Goal: Find specific page/section: Find specific page/section

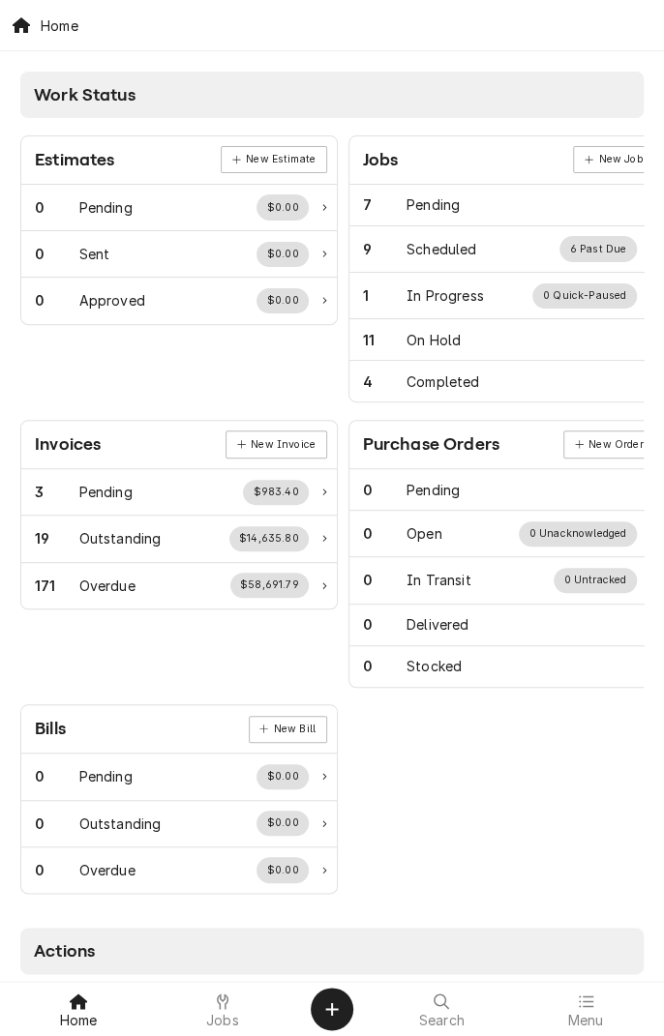
click at [215, 973] on span "Jobs" at bounding box center [222, 1020] width 33 height 15
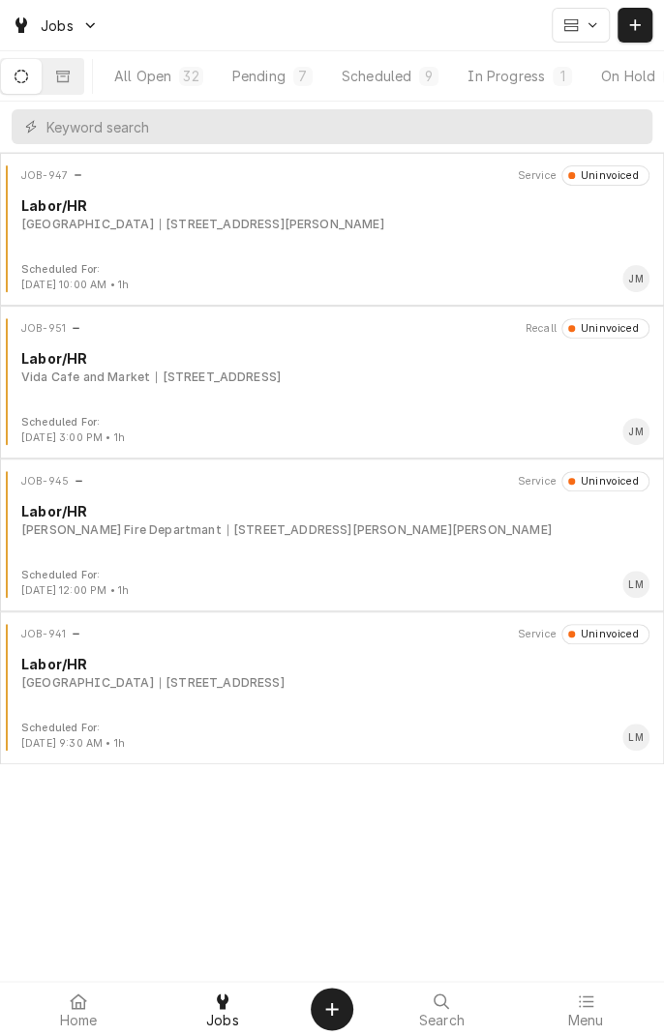
click at [83, 91] on button "Dynamic Content Wrapper" at bounding box center [63, 76] width 41 height 35
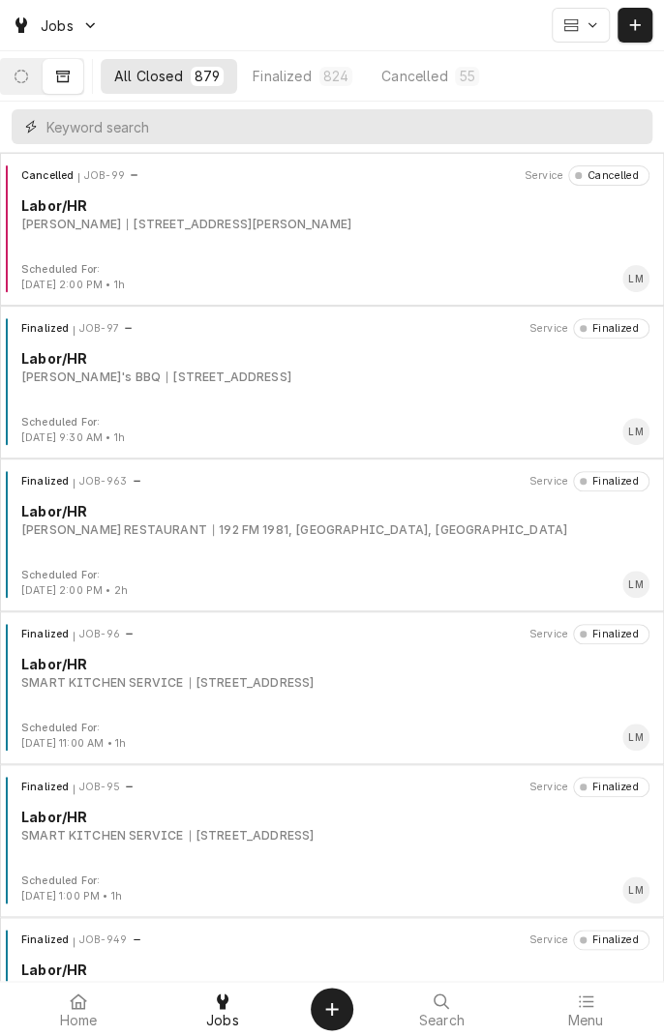
click at [130, 133] on input "Dynamic Content Wrapper" at bounding box center [344, 126] width 596 height 35
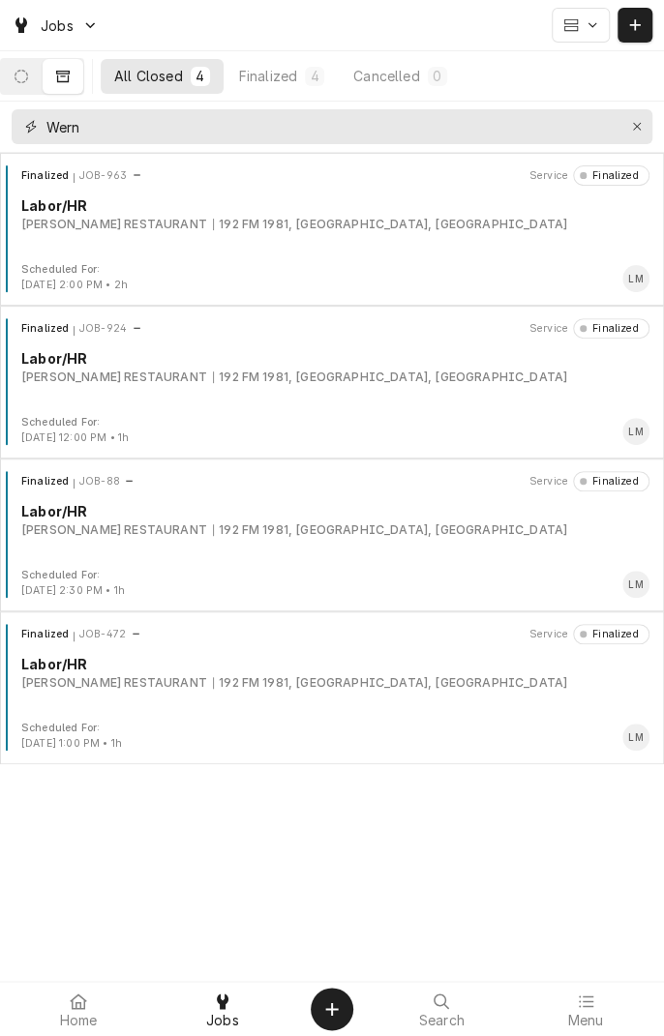
type input "Wern"
click at [213, 224] on div "192 FM 1981, Shiner, TX" at bounding box center [390, 224] width 354 height 17
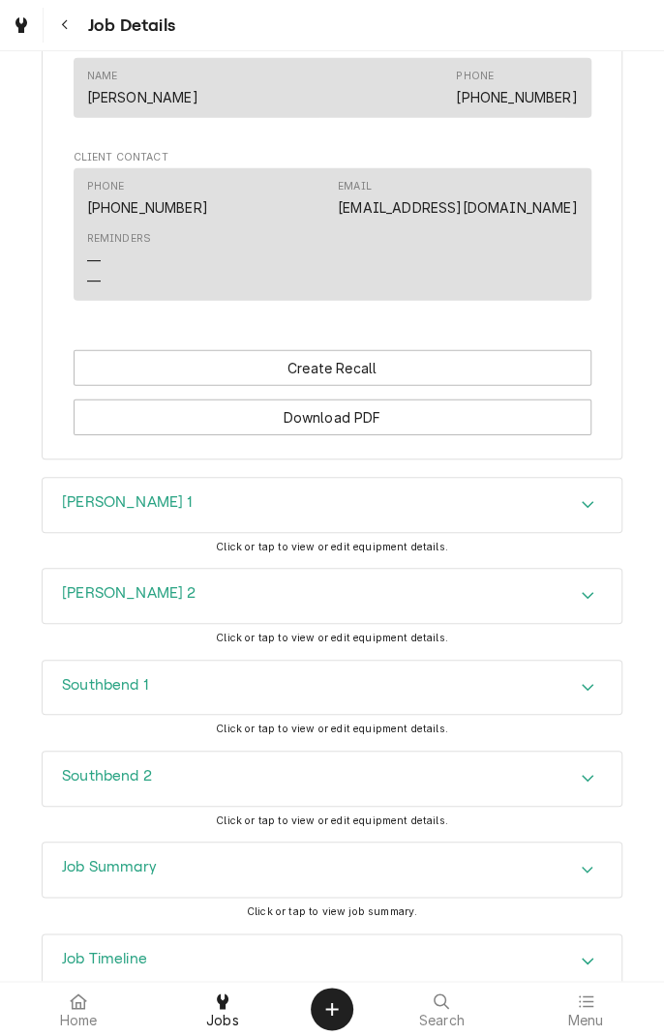
scroll to position [1687, 0]
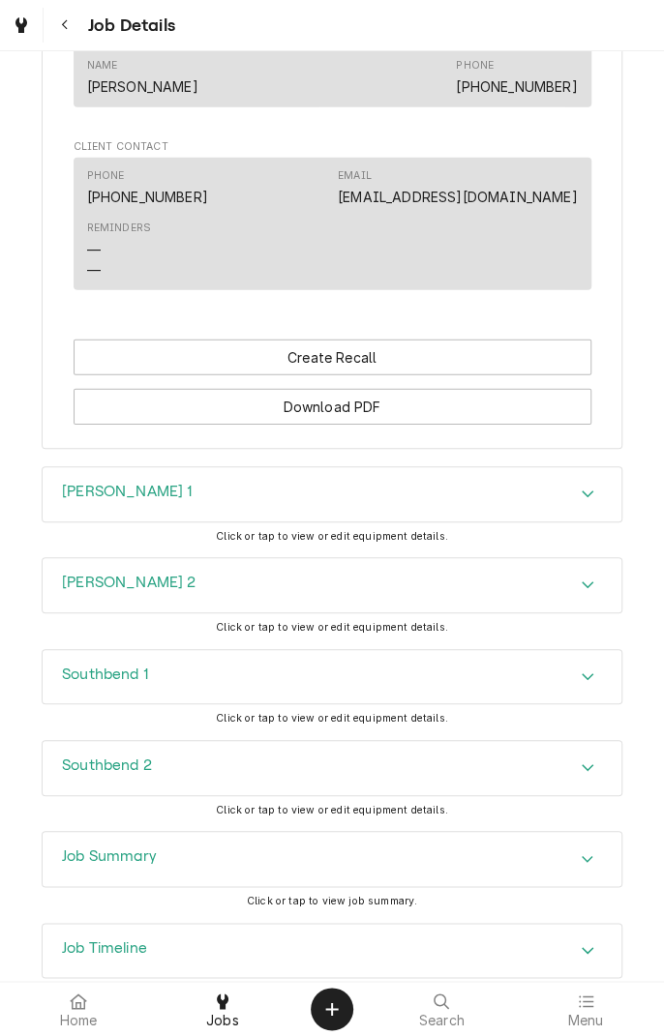
click at [582, 486] on icon "Accordion Header" at bounding box center [587, 493] width 14 height 15
